Goal: Understand process/instructions: Learn how to perform a task or action

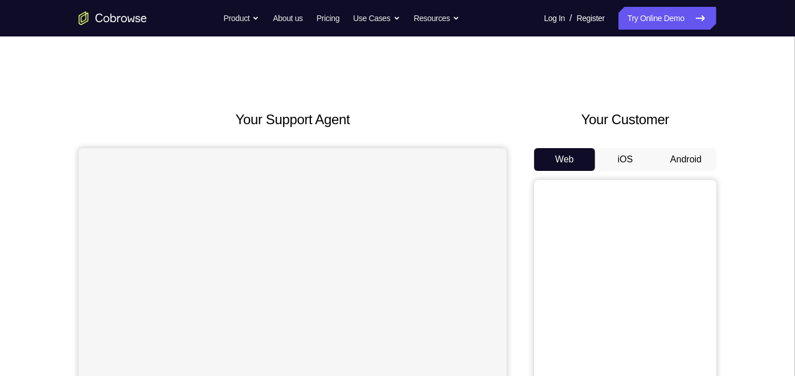
click at [694, 154] on button "Android" at bounding box center [685, 159] width 61 height 23
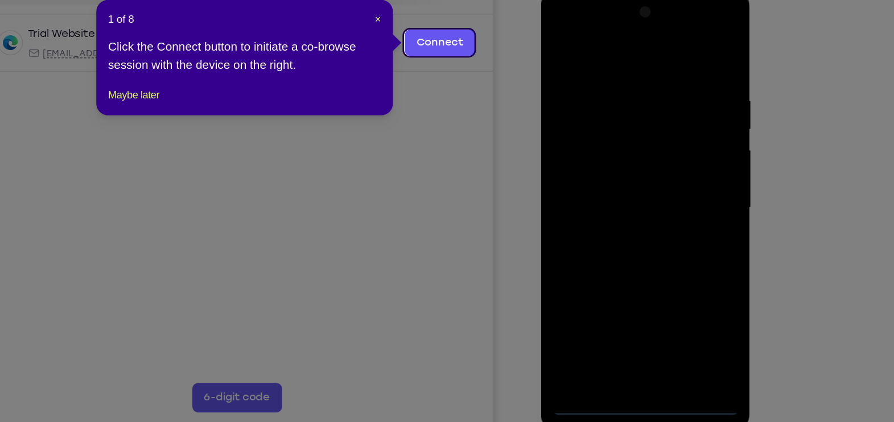
scroll to position [119, 0]
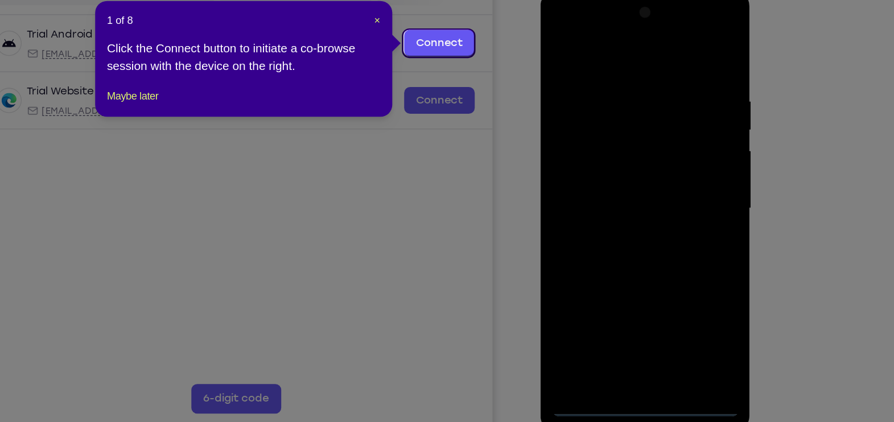
click at [471, 95] on div "1 of 8 × Click the Connect button to initiate a co-browse session with the devi…" at bounding box center [366, 122] width 228 height 89
click at [468, 93] on span "×" at bounding box center [468, 92] width 5 height 9
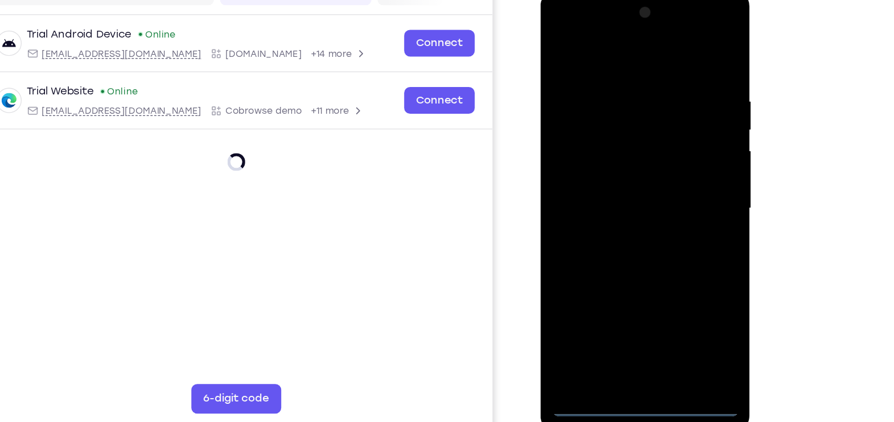
click at [618, 311] on div at bounding box center [620, 157] width 143 height 319
click at [671, 257] on div at bounding box center [620, 157] width 143 height 319
click at [614, 50] on div at bounding box center [620, 157] width 143 height 319
click at [665, 149] on div at bounding box center [620, 157] width 143 height 319
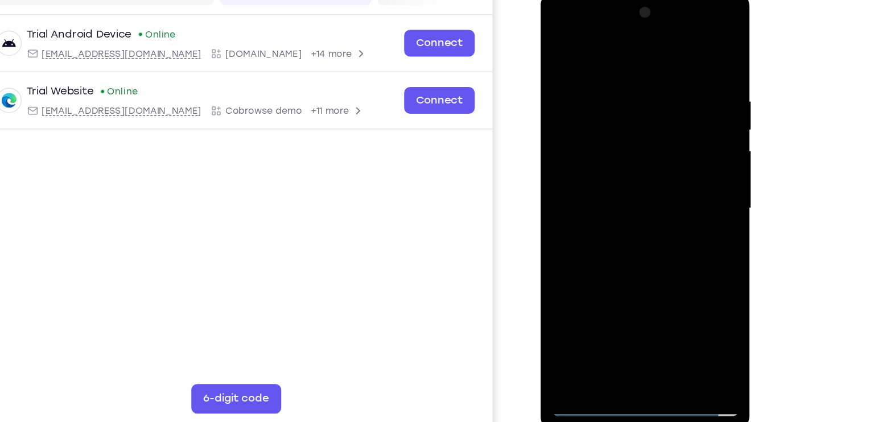
click at [604, 179] on div at bounding box center [620, 157] width 143 height 319
click at [603, 146] on div at bounding box center [620, 157] width 143 height 319
click at [610, 142] on div at bounding box center [620, 157] width 143 height 319
click at [624, 152] on div at bounding box center [620, 157] width 143 height 319
click at [619, 195] on div at bounding box center [620, 157] width 143 height 319
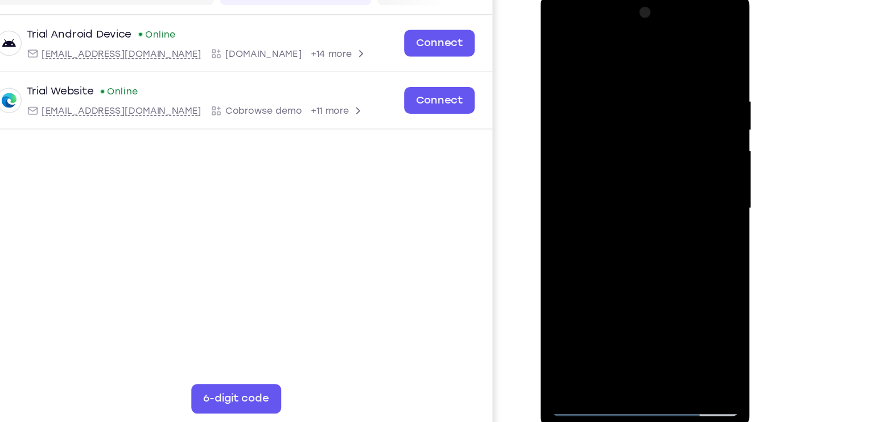
click at [619, 195] on div at bounding box center [620, 157] width 143 height 319
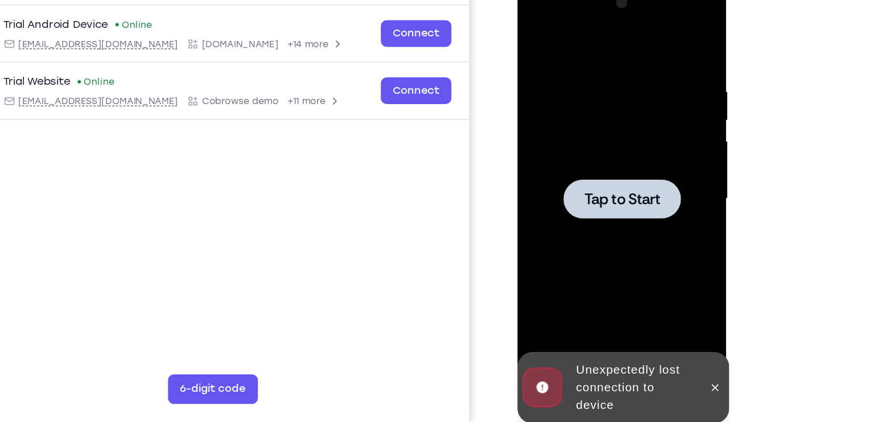
scroll to position [120, 0]
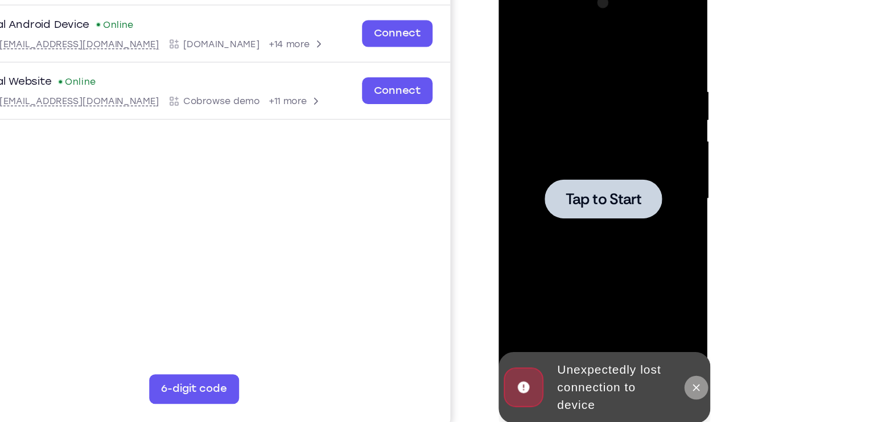
click at [652, 298] on button at bounding box center [650, 293] width 18 height 18
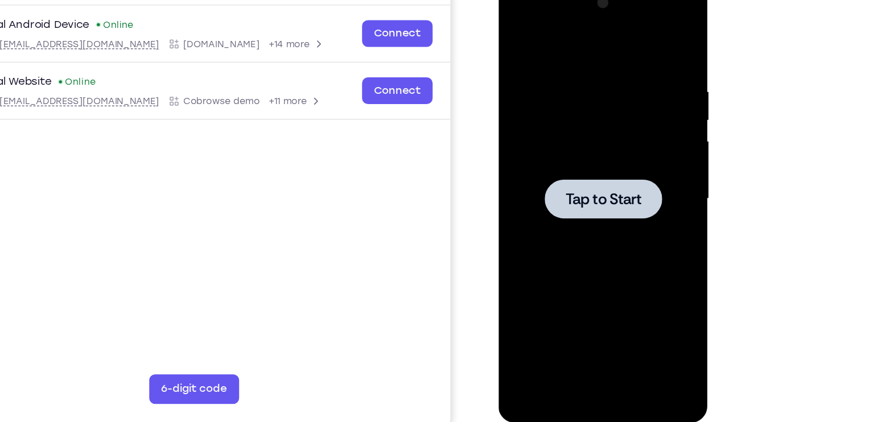
click at [568, 147] on span "Tap to Start" at bounding box center [579, 148] width 58 height 11
